Goal: Task Accomplishment & Management: Use online tool/utility

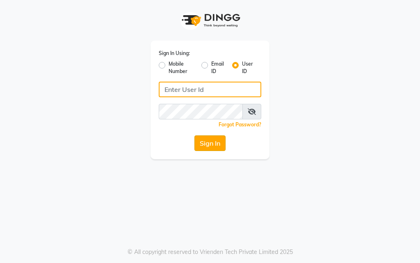
type input "salon360degree"
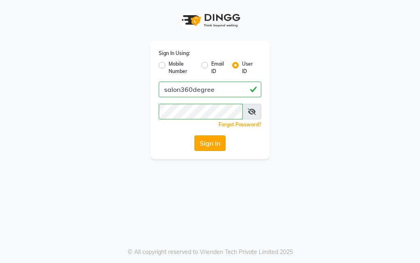
click at [202, 137] on button "Sign In" at bounding box center [210, 143] width 31 height 16
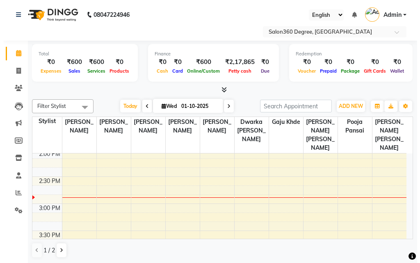
scroll to position [246, 0]
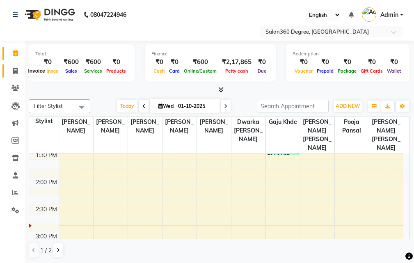
click at [16, 73] on icon at bounding box center [15, 71] width 5 height 6
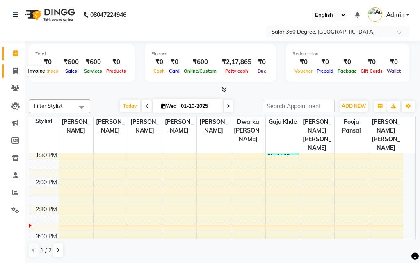
select select "5215"
select select "service"
